Goal: Task Accomplishment & Management: Manage account settings

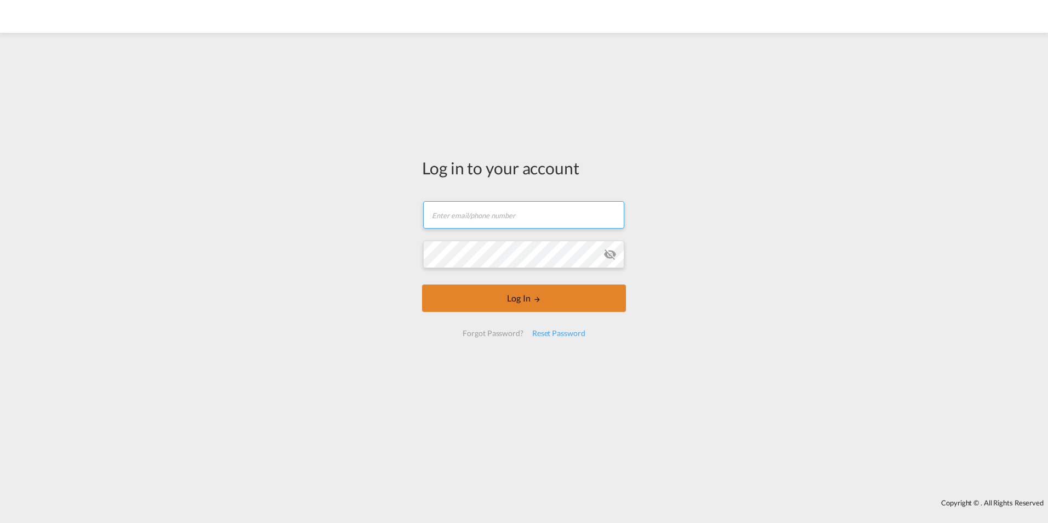
type input "[DOMAIN_NAME][EMAIL_ADDRESS][DOMAIN_NAME]"
click at [552, 289] on button "Log In" at bounding box center [524, 298] width 204 height 27
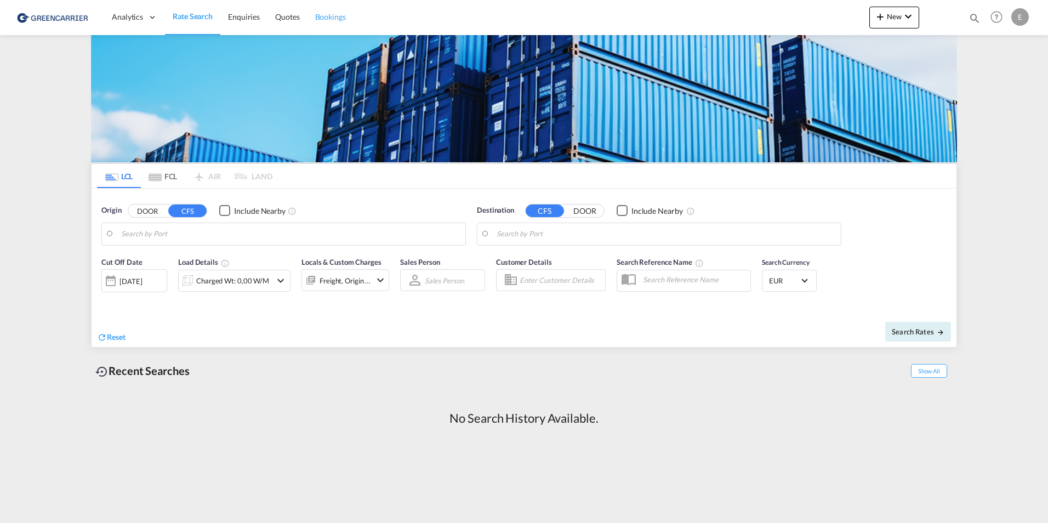
click at [325, 15] on span "Bookings" at bounding box center [330, 16] width 31 height 9
